Goal: Task Accomplishment & Management: Use online tool/utility

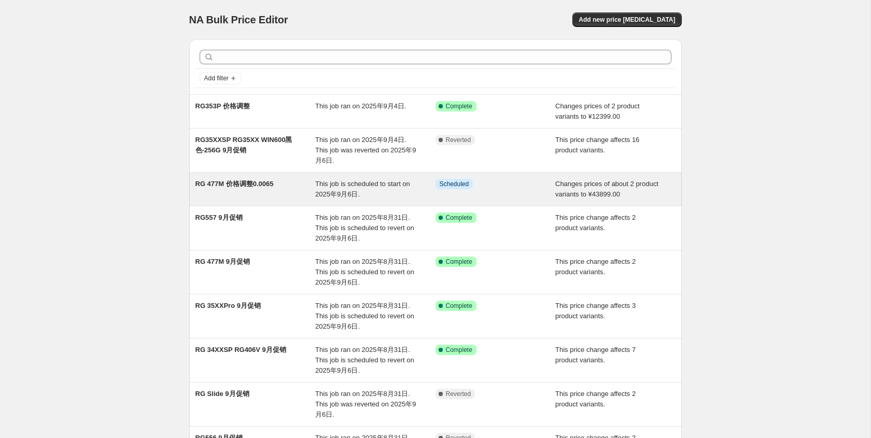
click at [256, 179] on div "RG 477M 价格调整0.0065" at bounding box center [256, 189] width 120 height 21
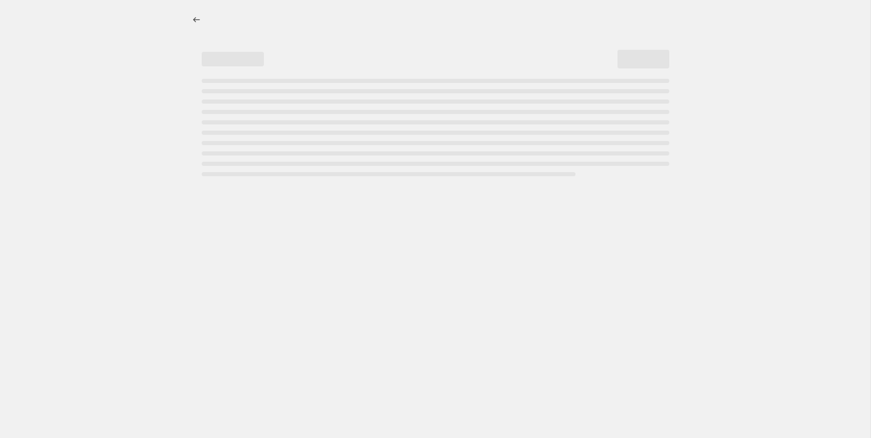
select select "no_change"
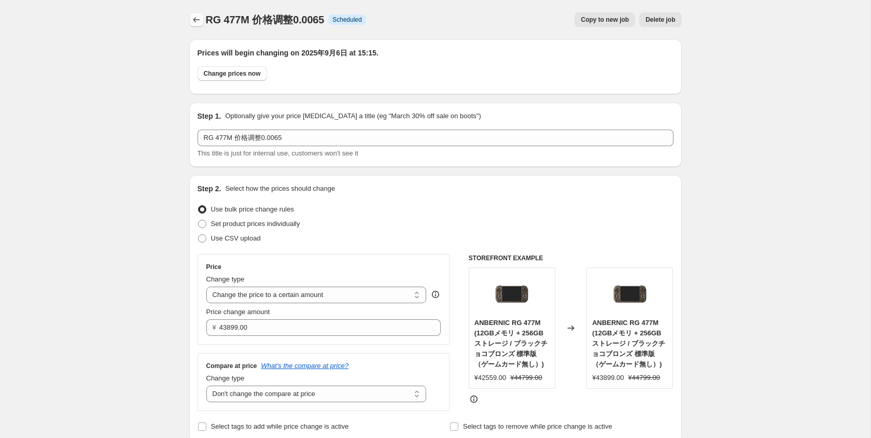
click at [198, 20] on icon "Price change jobs" at bounding box center [196, 20] width 10 height 10
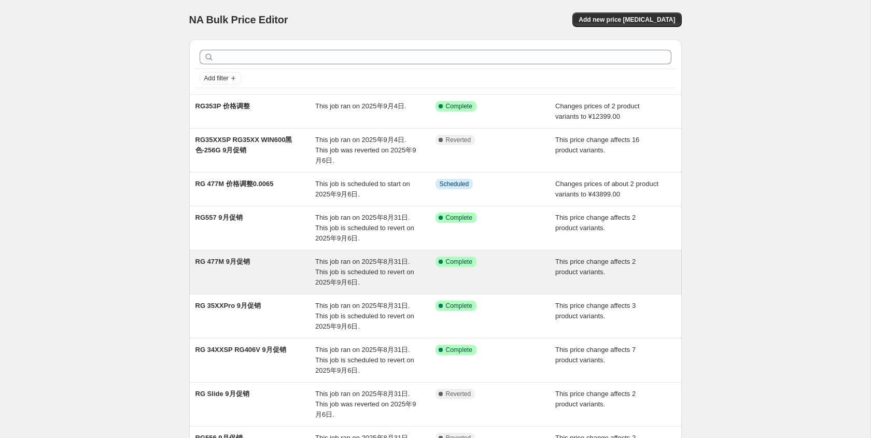
click at [277, 251] on div "RG 477M 9月促销 This job ran on 2025年8月31日. This job is scheduled to revert on 202…" at bounding box center [435, 272] width 493 height 44
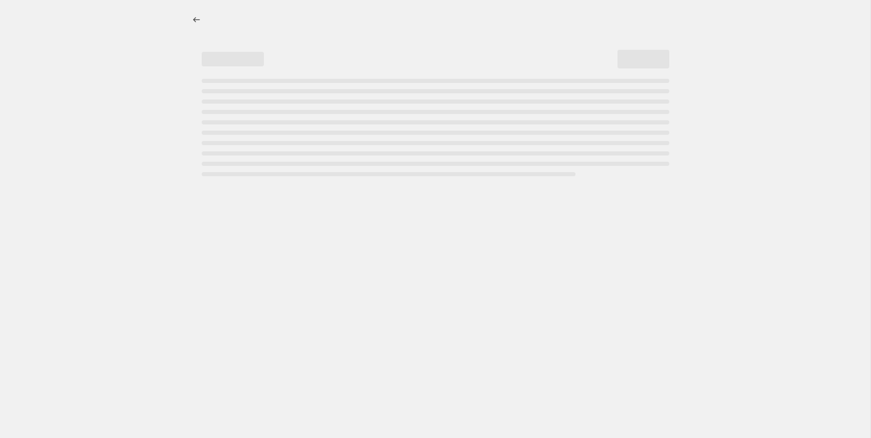
select select "pcap"
select select "no_change"
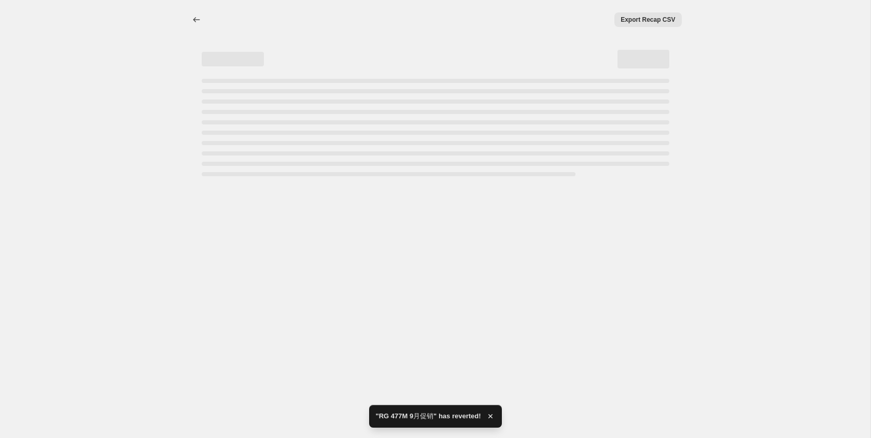
select select "pcap"
select select "no_change"
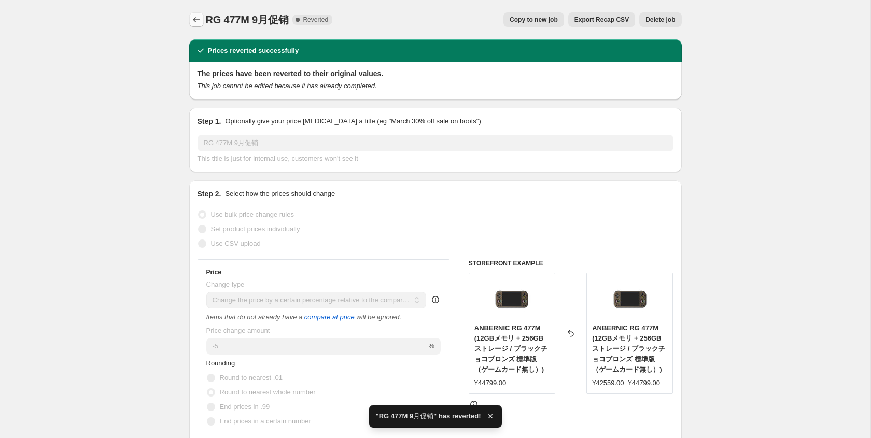
click at [198, 18] on icon "Price change jobs" at bounding box center [196, 20] width 10 height 10
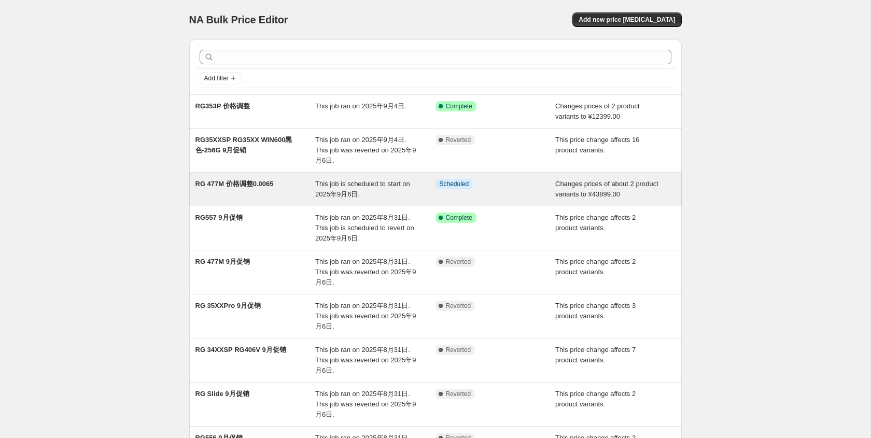
click at [258, 188] on div "RG 477M 价格调整0.0065" at bounding box center [256, 189] width 120 height 21
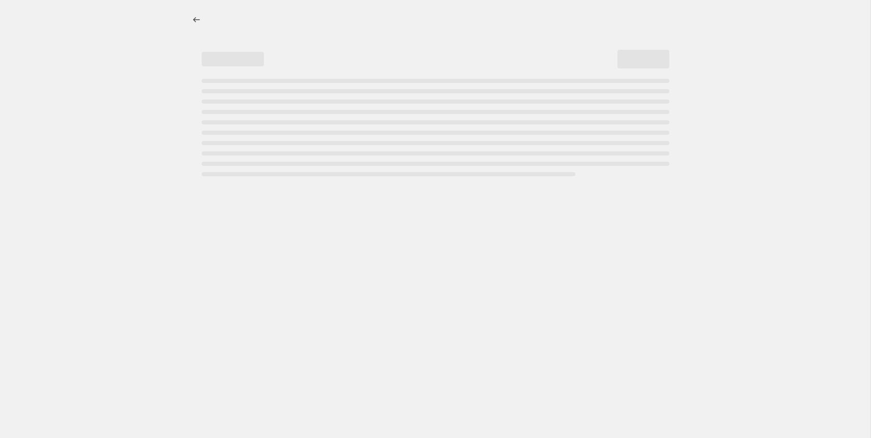
select select "no_change"
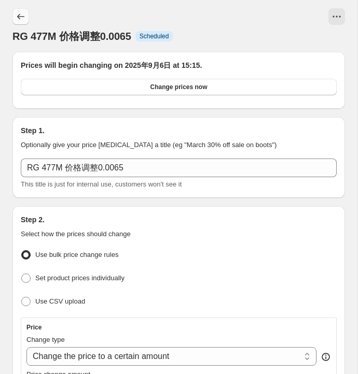
click at [19, 13] on icon "Price change jobs" at bounding box center [21, 16] width 10 height 10
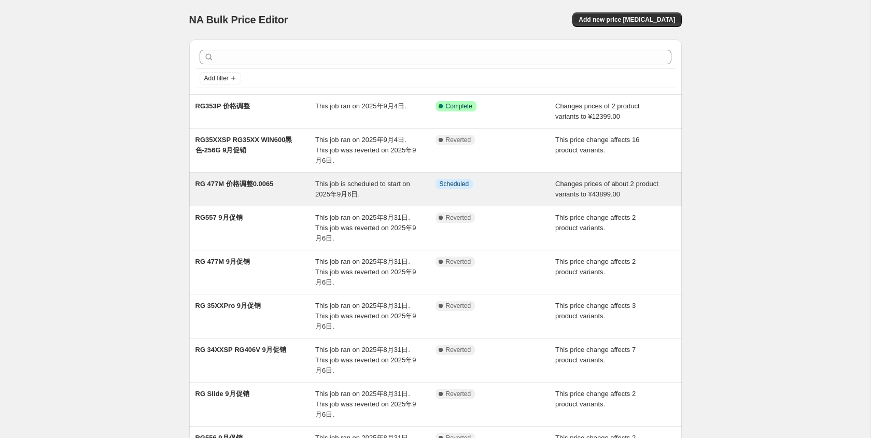
click at [291, 191] on div "RG 477M 价格调整0.0065" at bounding box center [256, 189] width 120 height 21
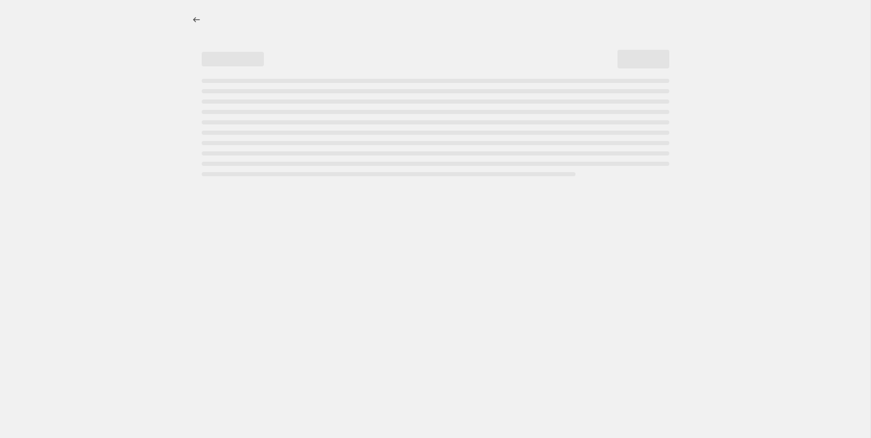
select select "no_change"
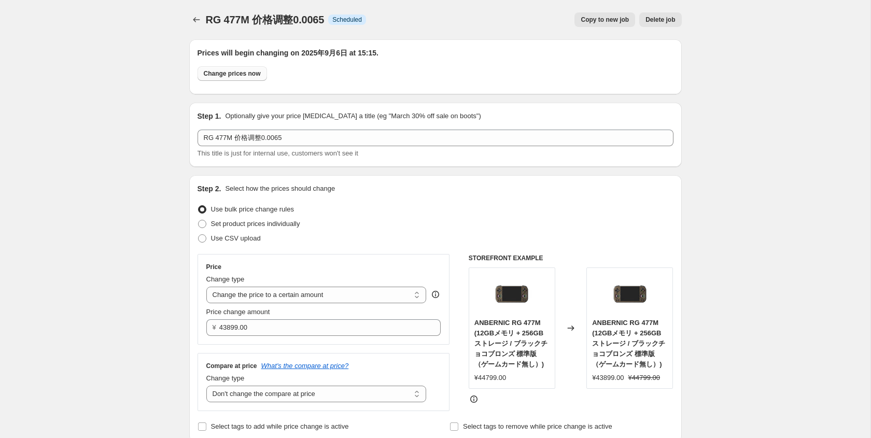
click at [263, 80] on div "Change prices now" at bounding box center [436, 76] width 476 height 20
click at [250, 78] on button "Change prices now" at bounding box center [232, 73] width 69 height 15
radio input "true"
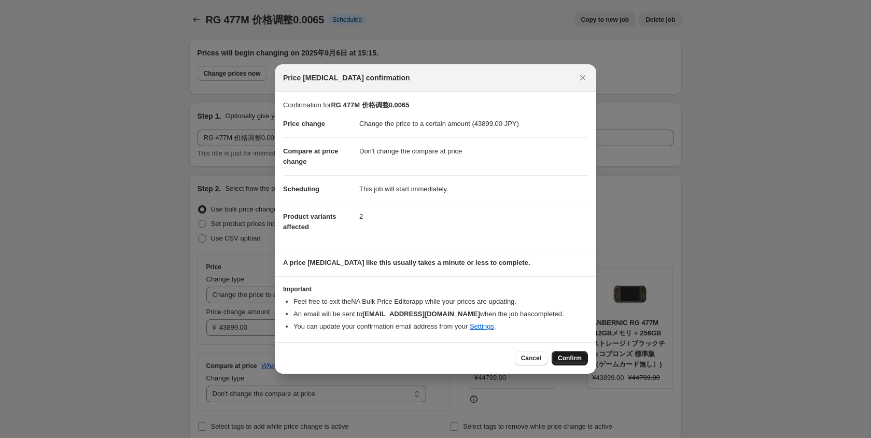
click at [357, 351] on div "Cancel Confirm" at bounding box center [436, 358] width 322 height 32
click at [357, 352] on button "Confirm" at bounding box center [570, 358] width 36 height 15
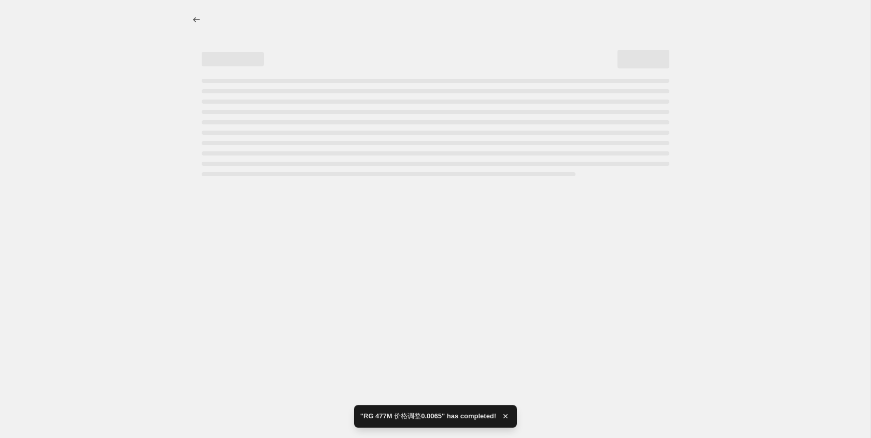
select select "no_change"
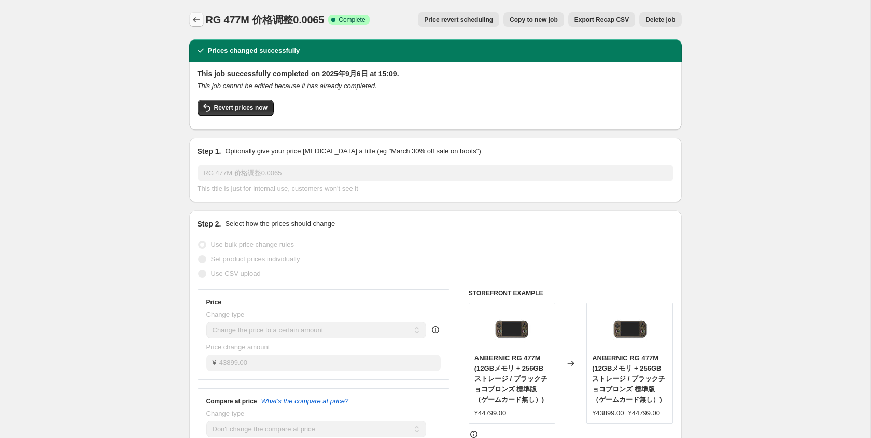
click at [202, 18] on button "Price change jobs" at bounding box center [196, 19] width 15 height 15
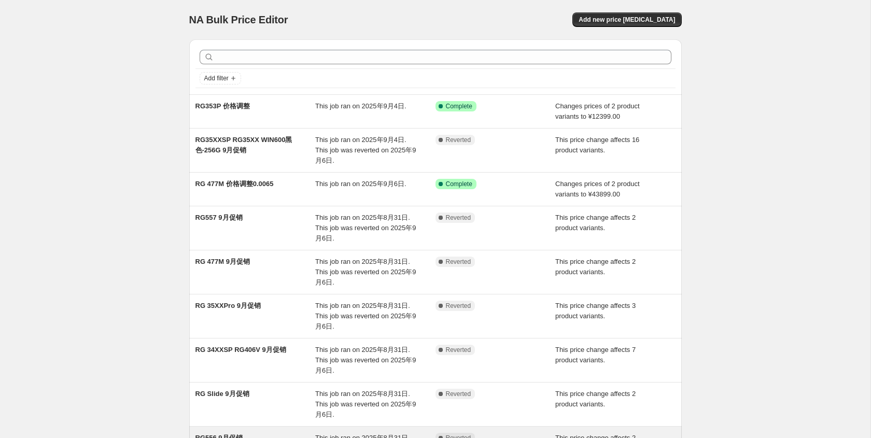
scroll to position [179, 0]
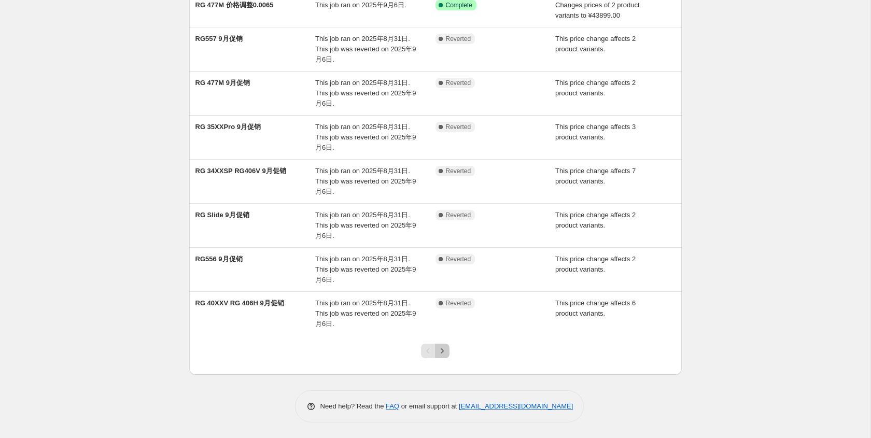
drag, startPoint x: 444, startPoint y: 349, endPoint x: 444, endPoint y: 344, distance: 5.2
click at [444, 349] on icon "Next" at bounding box center [442, 351] width 10 height 10
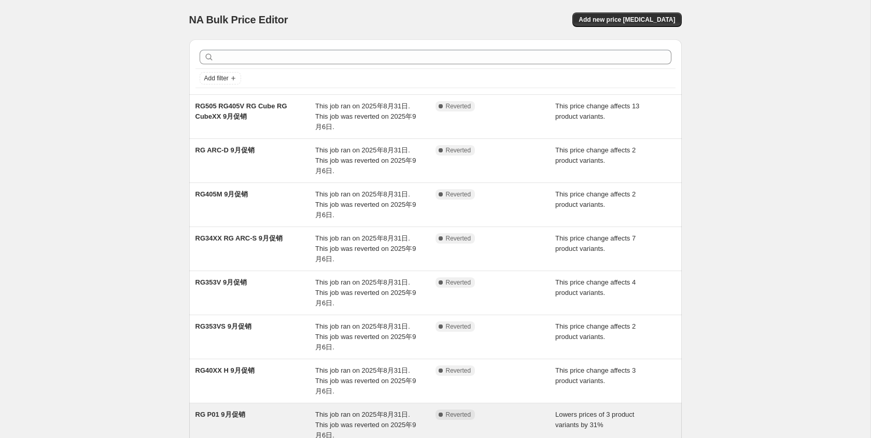
scroll to position [200, 0]
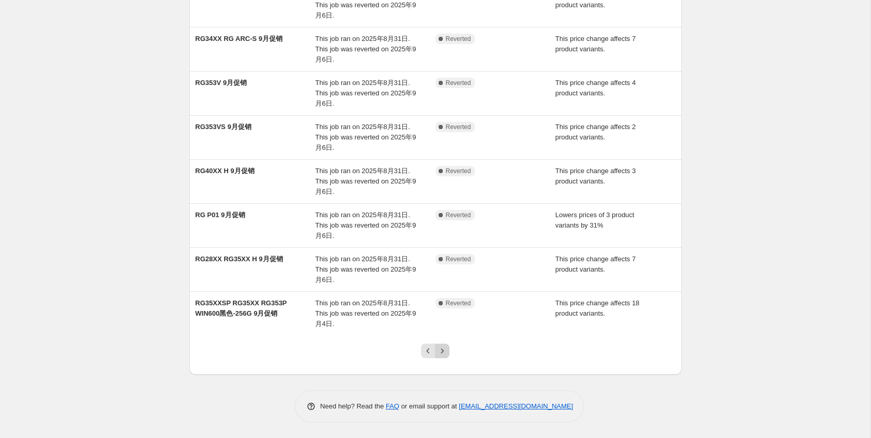
click at [449, 355] on button "Next" at bounding box center [442, 351] width 15 height 15
click at [444, 344] on button "Next" at bounding box center [442, 351] width 15 height 15
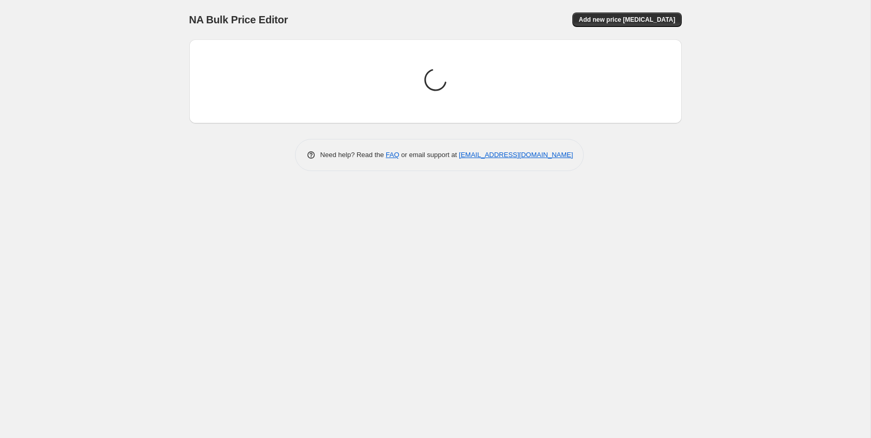
scroll to position [0, 0]
